Goal: Task Accomplishment & Management: Manage account settings

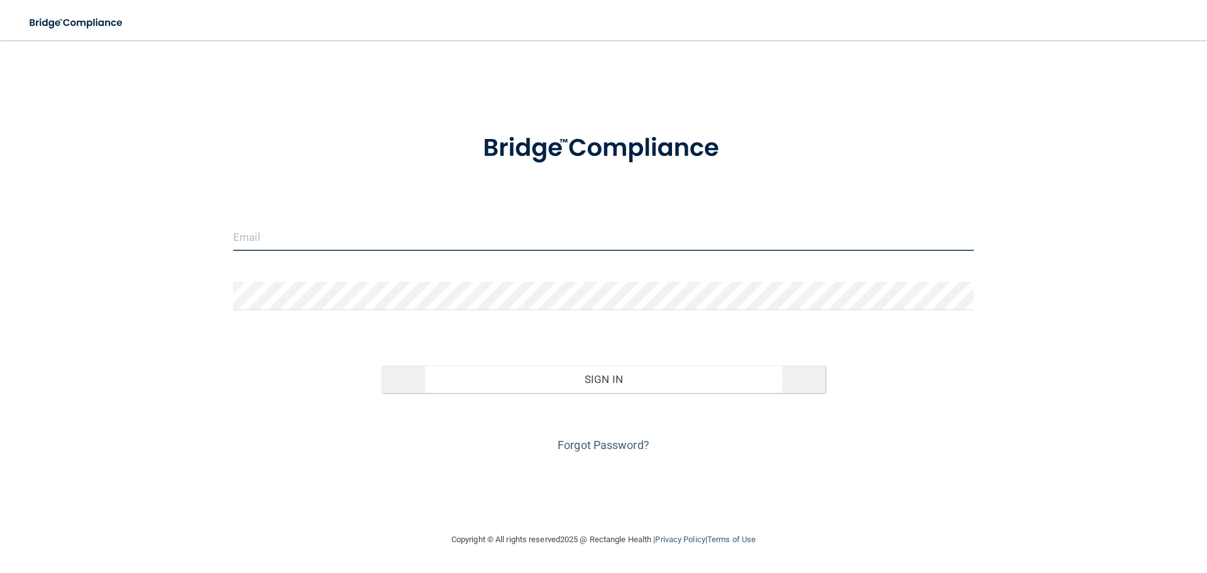
type input "[PERSON_NAME][EMAIL_ADDRESS][DOMAIN_NAME]"
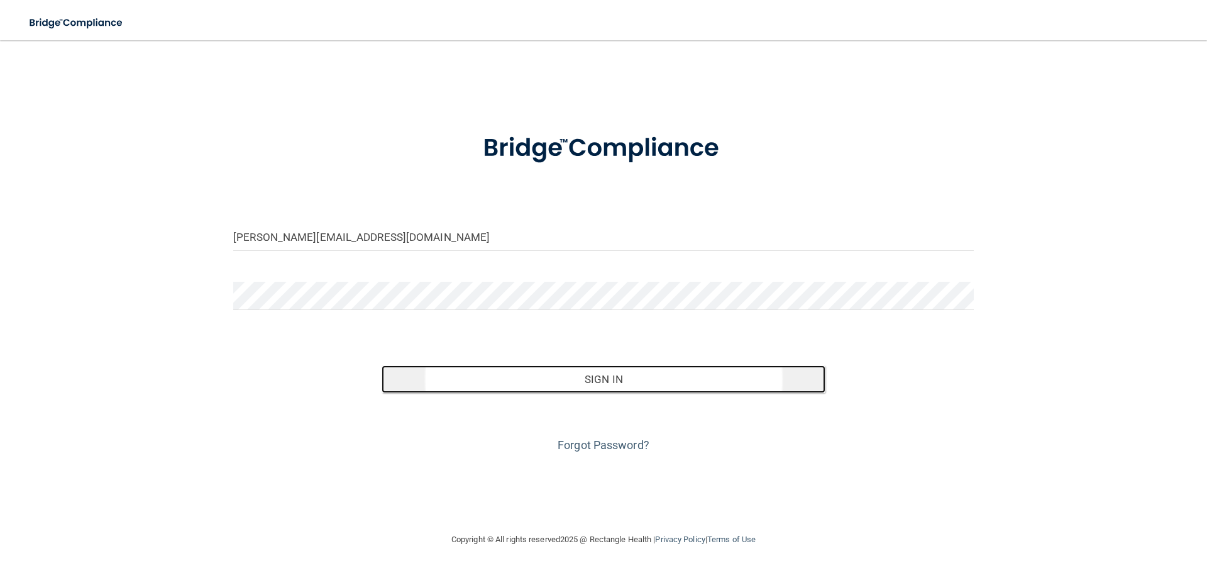
click at [601, 378] on button "Sign In" at bounding box center [603, 379] width 444 height 28
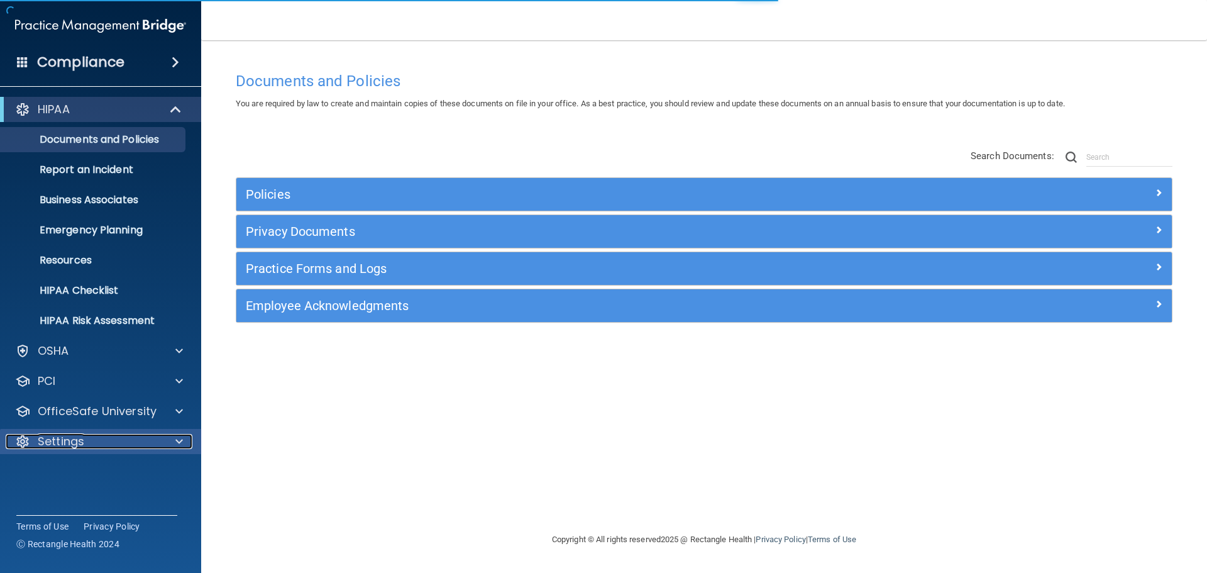
click at [177, 437] on span at bounding box center [179, 441] width 8 height 15
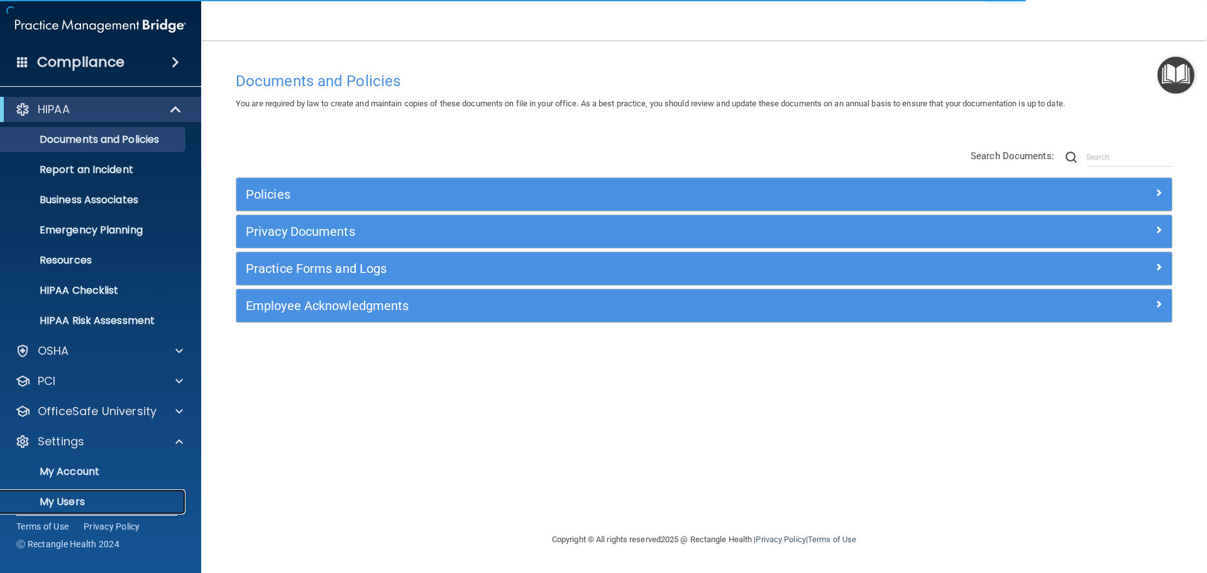
click at [143, 500] on p "My Users" at bounding box center [94, 501] width 172 height 13
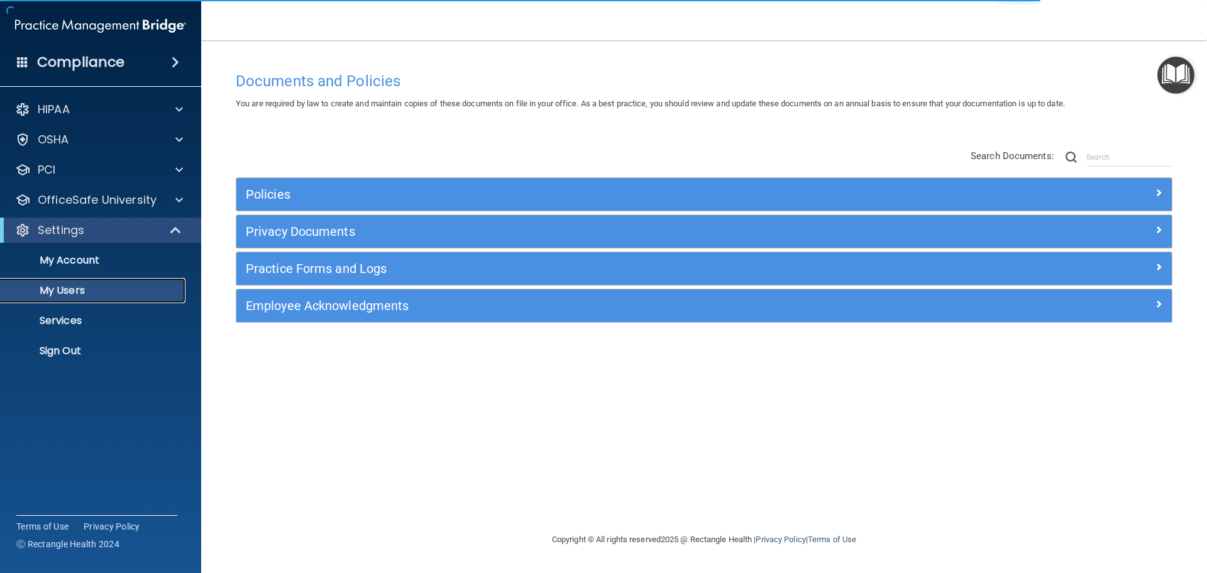
select select "20"
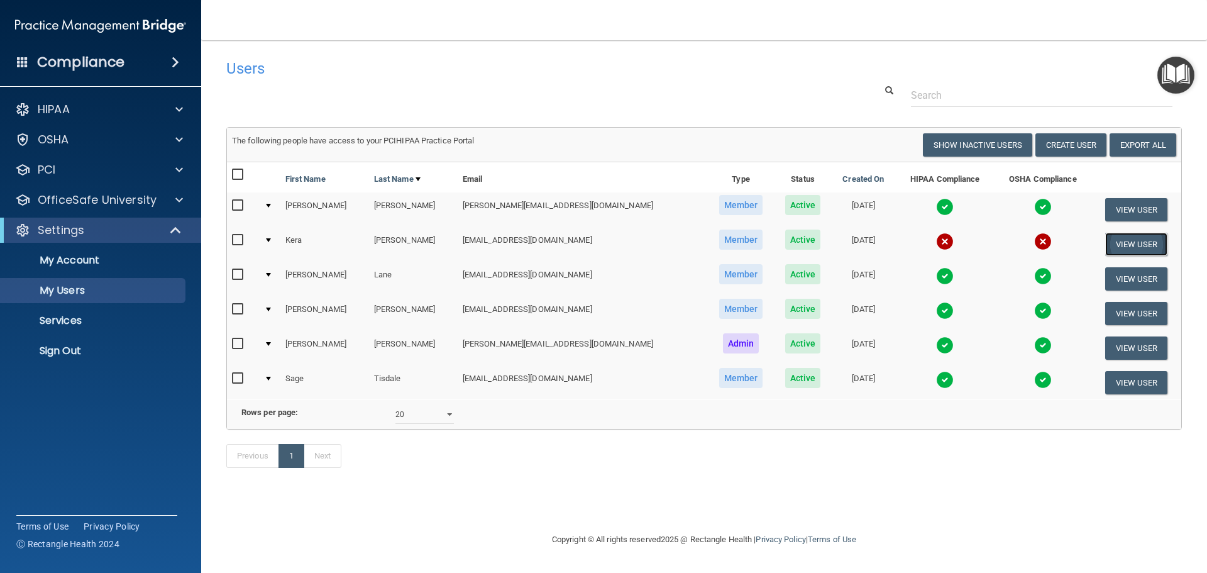
click at [1111, 247] on button "View User" at bounding box center [1136, 244] width 62 height 23
